Goal: Transaction & Acquisition: Purchase product/service

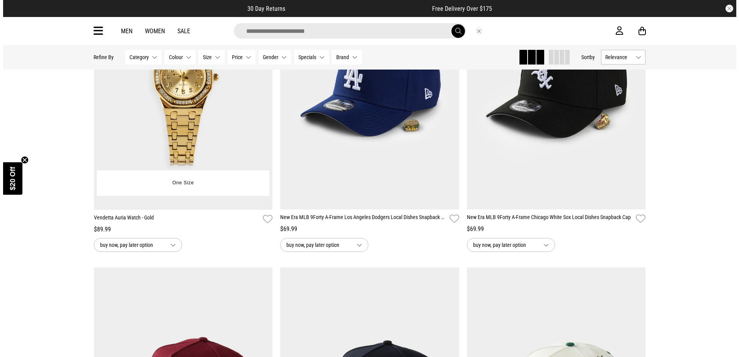
scroll to position [811, 0]
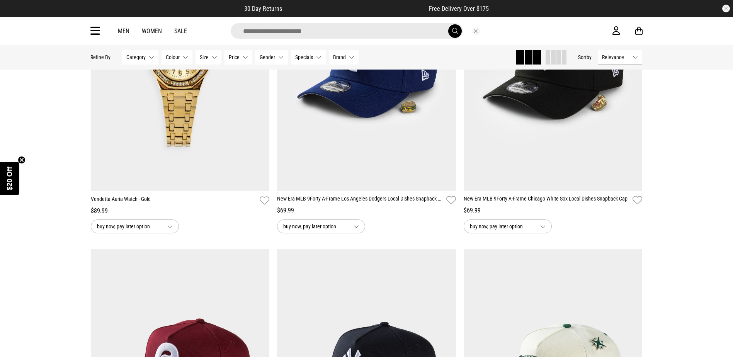
click at [95, 33] on icon at bounding box center [95, 31] width 10 height 13
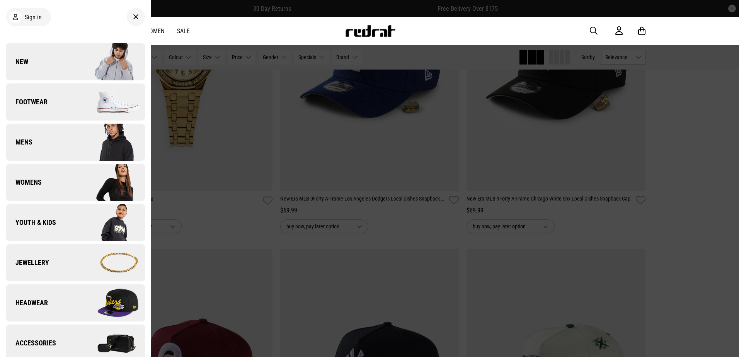
drag, startPoint x: 86, startPoint y: 71, endPoint x: 89, endPoint y: 68, distance: 4.1
click at [85, 71] on img at bounding box center [109, 61] width 69 height 39
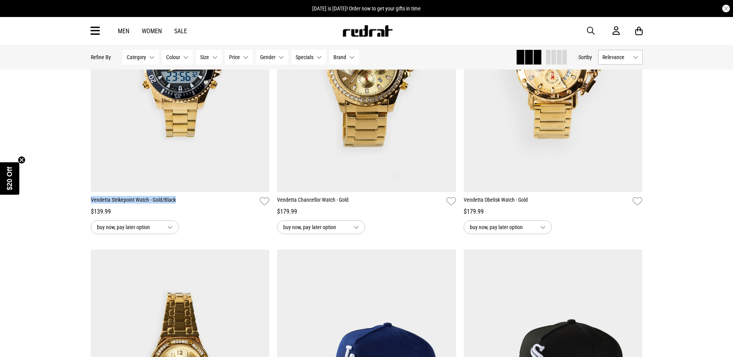
drag, startPoint x: 47, startPoint y: 207, endPoint x: 57, endPoint y: 217, distance: 14.0
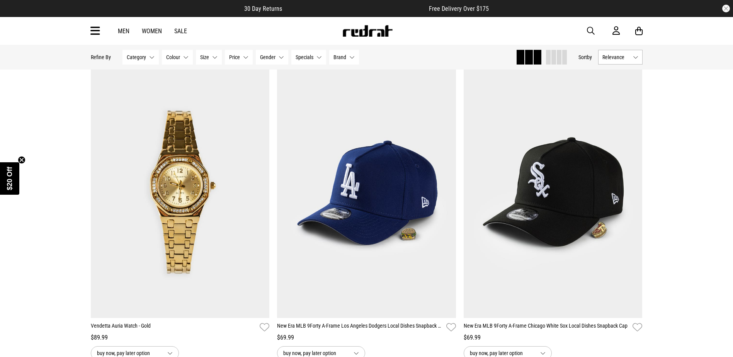
scroll to position [695, 0]
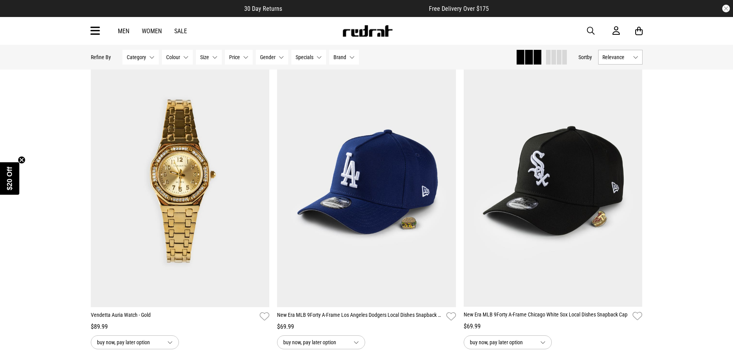
click at [357, 30] on img at bounding box center [367, 31] width 51 height 12
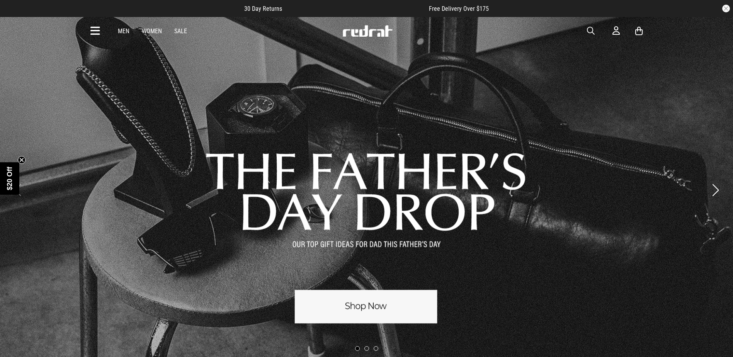
click at [593, 31] on span "button" at bounding box center [591, 30] width 8 height 9
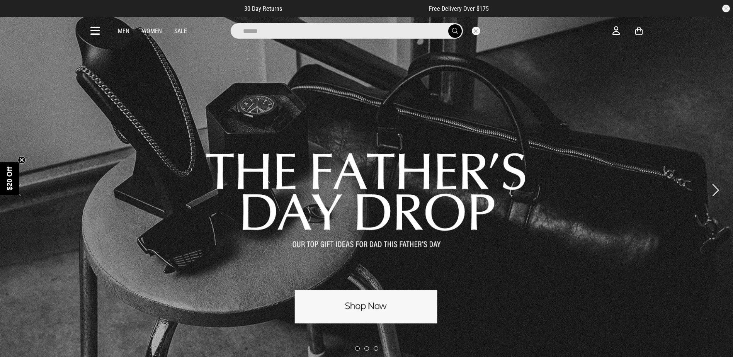
type input "*******"
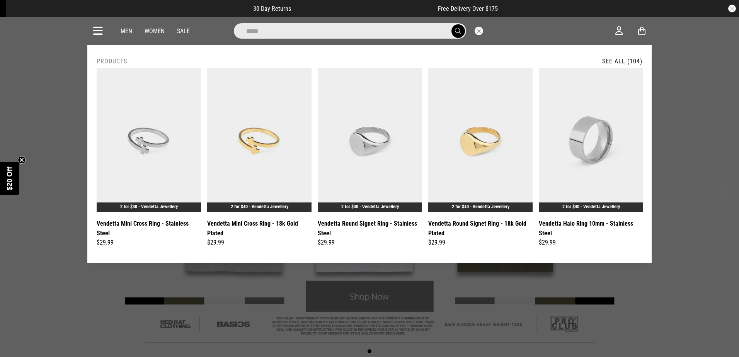
type input "****"
click at [620, 60] on link "See All (104)" at bounding box center [622, 61] width 40 height 7
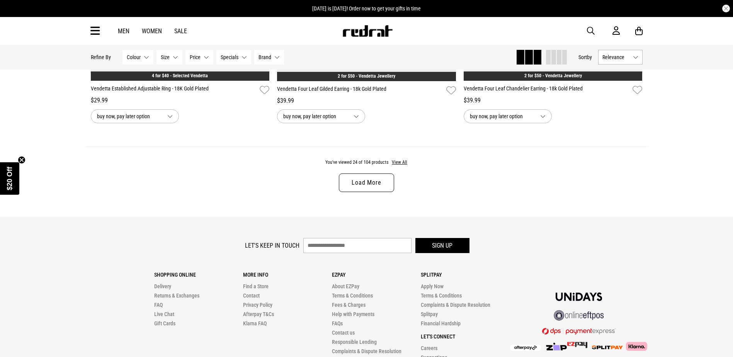
scroll to position [2450, 0]
click at [363, 192] on link "Load More" at bounding box center [366, 183] width 55 height 19
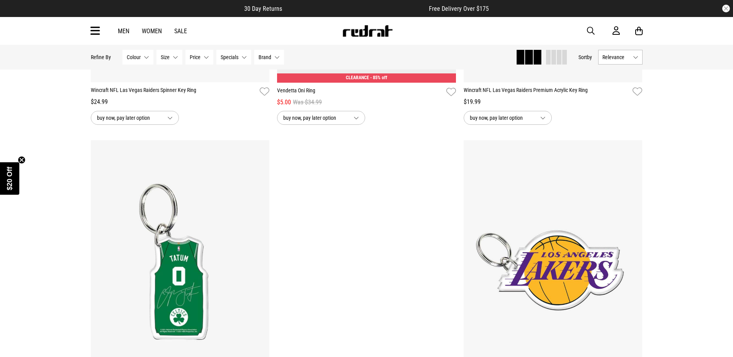
scroll to position [3116, 0]
